Goal: Information Seeking & Learning: Stay updated

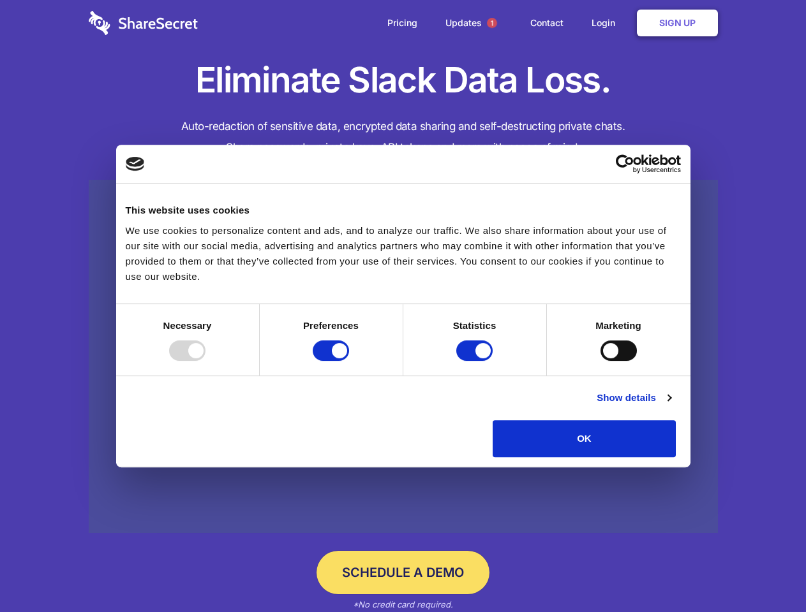
click at [205, 361] on div at bounding box center [187, 351] width 36 height 20
click at [349, 361] on input "Preferences" at bounding box center [331, 351] width 36 height 20
checkbox input "false"
click at [476, 361] on input "Statistics" at bounding box center [474, 351] width 36 height 20
checkbox input "false"
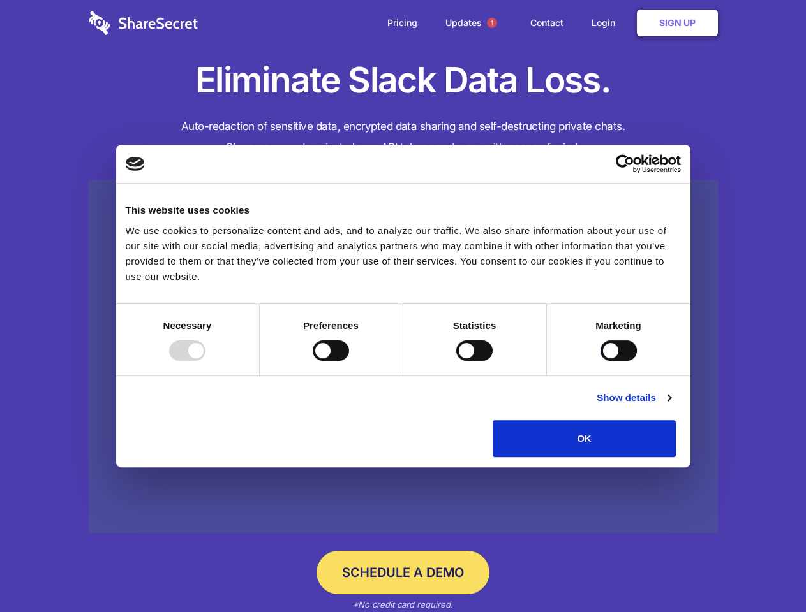
click at [600, 361] on input "Marketing" at bounding box center [618, 351] width 36 height 20
checkbox input "true"
click at [671, 406] on link "Show details" at bounding box center [634, 397] width 74 height 15
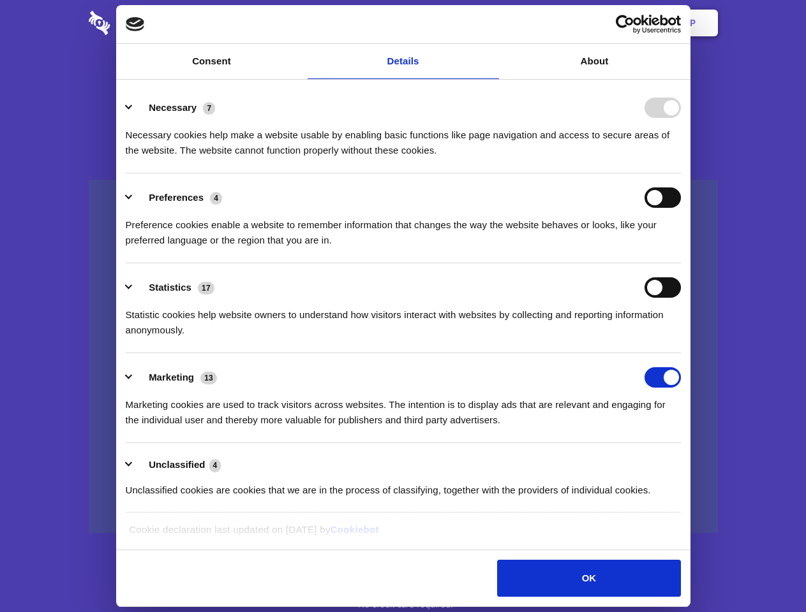
click at [681, 174] on li "Necessary 7 Necessary cookies help make a website usable by enabling basic func…" at bounding box center [403, 129] width 555 height 90
click at [491, 23] on span "1" at bounding box center [492, 23] width 10 height 10
